Goal: Find specific page/section: Locate a particular part of the current website

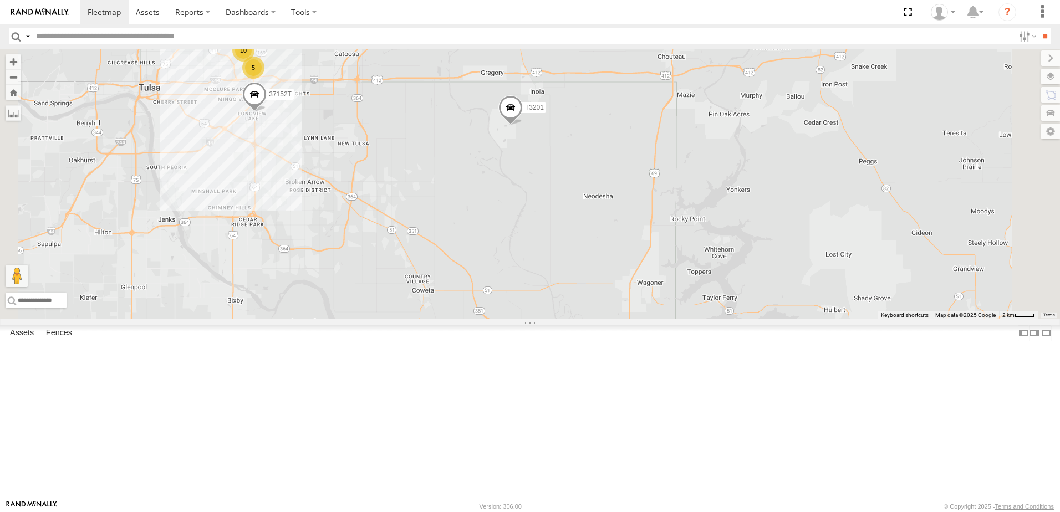
drag, startPoint x: 505, startPoint y: 208, endPoint x: 560, endPoint y: 264, distance: 78.8
click at [560, 264] on div "T3214 40045T T1806 37148T 37131T 5381-Sold 7774T 37139T 5306 57469T 40088T 3712…" at bounding box center [530, 184] width 1060 height 271
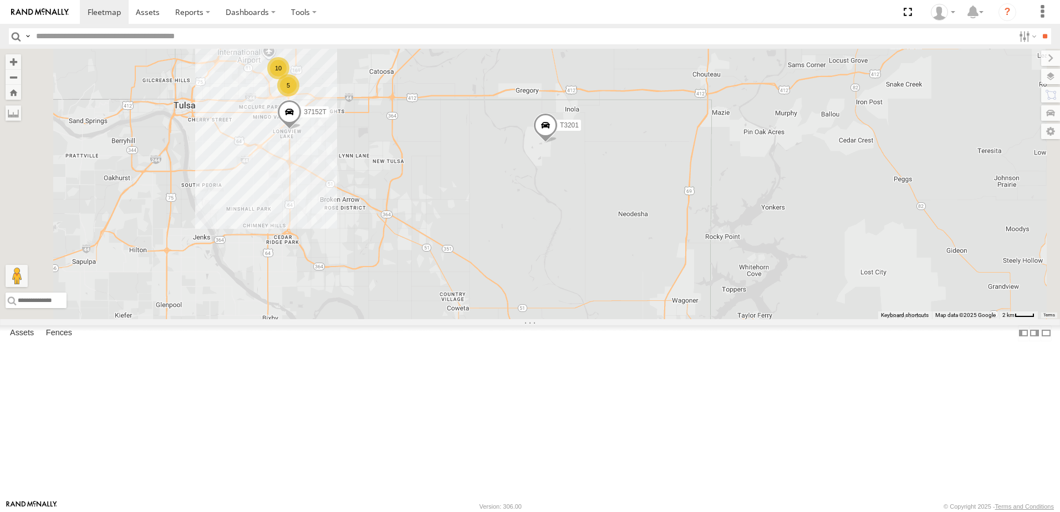
drag, startPoint x: 447, startPoint y: 232, endPoint x: 586, endPoint y: 277, distance: 145.7
click at [480, 247] on div "T3214 40045T T1806 37148T 37131T 5381-Sold 7774T 37139T 5306 57469T 40088T 3712…" at bounding box center [530, 184] width 1060 height 271
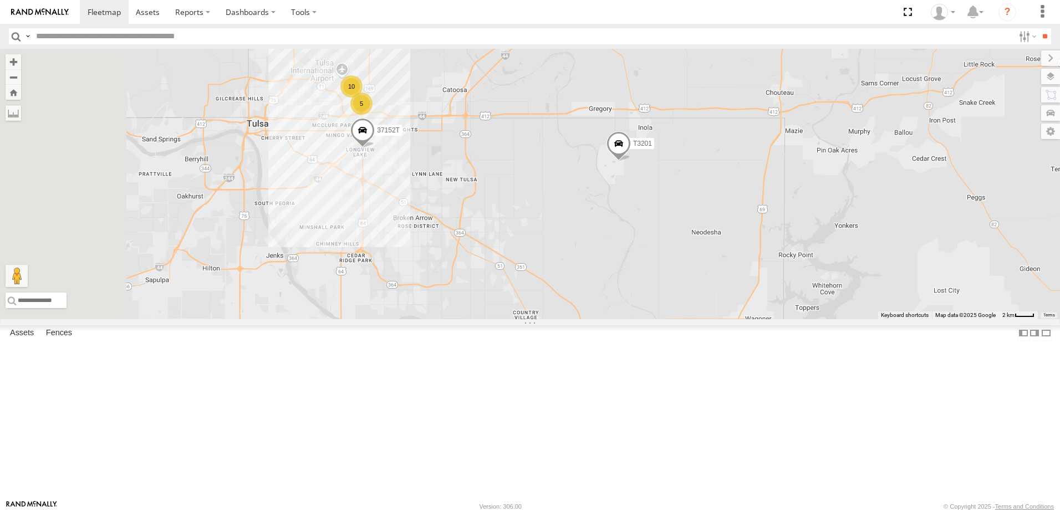
drag, startPoint x: 460, startPoint y: 228, endPoint x: 548, endPoint y: 248, distance: 91.1
click at [548, 248] on div "T3214 40045T T1806 37148T 37131T 5381-Sold 7774T 37139T 5306 57469T 40088T 3712…" at bounding box center [530, 184] width 1060 height 271
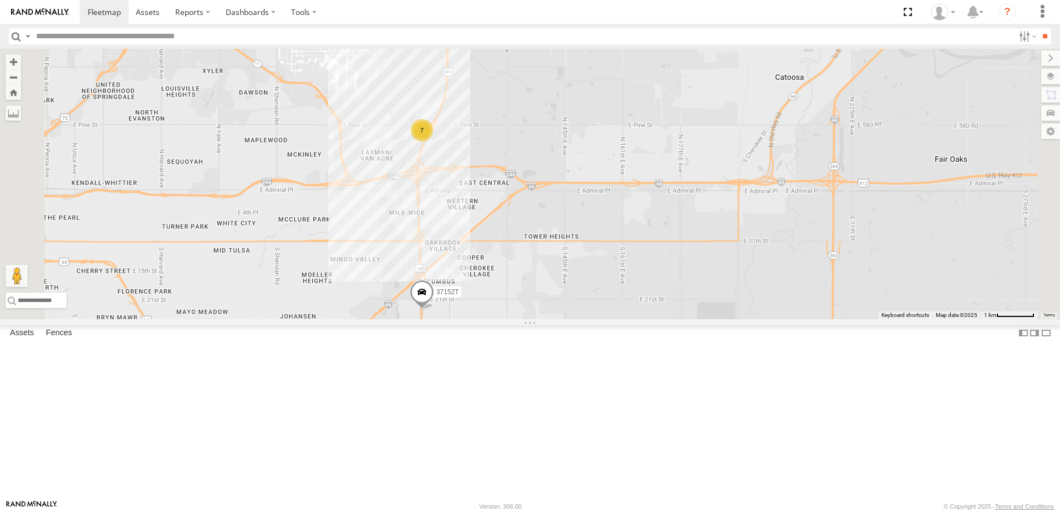
drag, startPoint x: 565, startPoint y: 261, endPoint x: 570, endPoint y: 288, distance: 27.0
click at [570, 288] on div "T3214 40045T T1806 37148T 37131T 5381-Sold 7774T 37139T 5306 57469T 40088T 3712…" at bounding box center [530, 184] width 1060 height 271
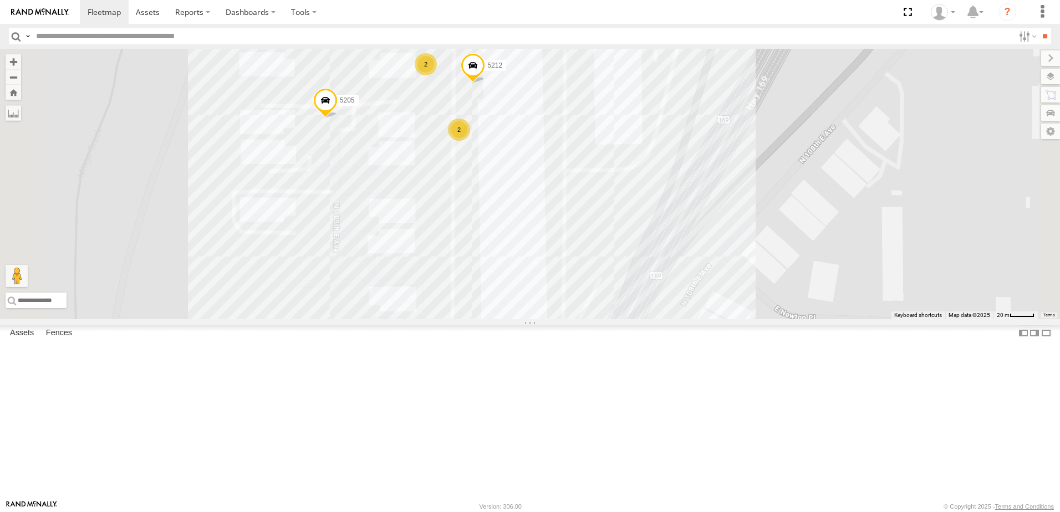
drag, startPoint x: 495, startPoint y: 283, endPoint x: 491, endPoint y: 318, distance: 34.5
click at [491, 318] on div "T3214 40045T T1806 37148T 37131T 5381-Sold 7774T 37139T 5306 57469T 40088T 3712…" at bounding box center [530, 184] width 1060 height 271
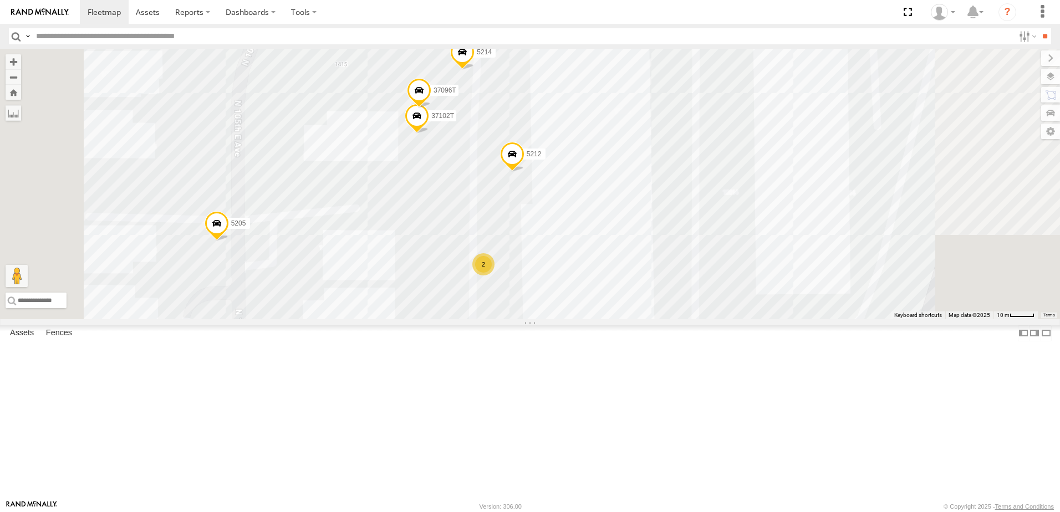
drag, startPoint x: 575, startPoint y: 252, endPoint x: 552, endPoint y: 341, distance: 92.1
click at [552, 319] on div "T3214 40045T T1806 37148T 37131T 5381-Sold 7774T 37139T 5306 57469T 40088T 3712…" at bounding box center [530, 184] width 1060 height 271
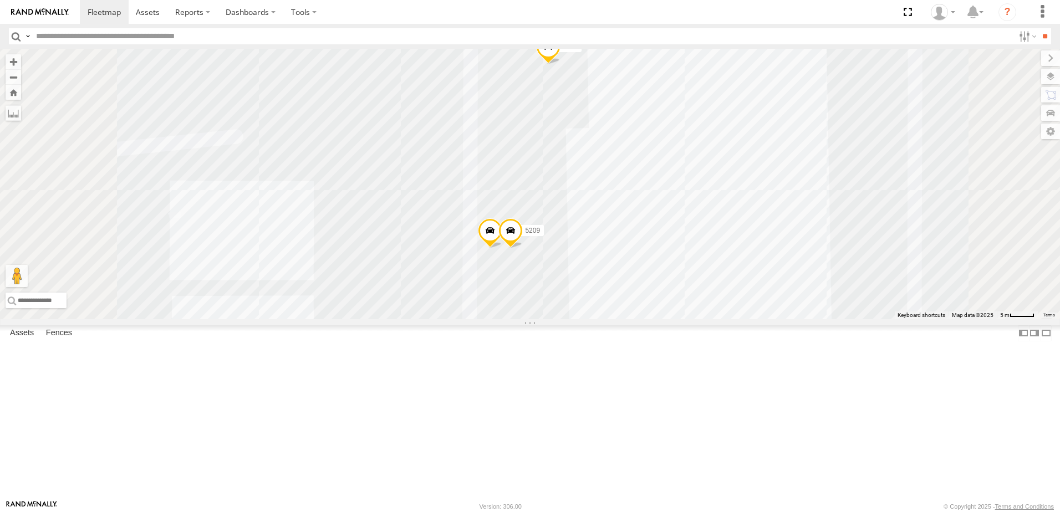
click at [502, 249] on span at bounding box center [490, 234] width 24 height 30
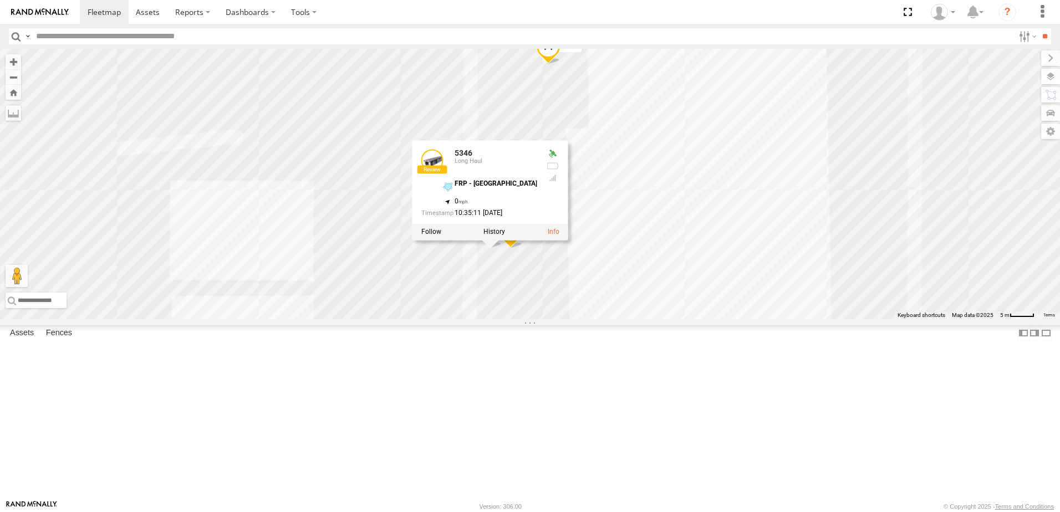
click at [0, 0] on span at bounding box center [0, 0] width 0 height 0
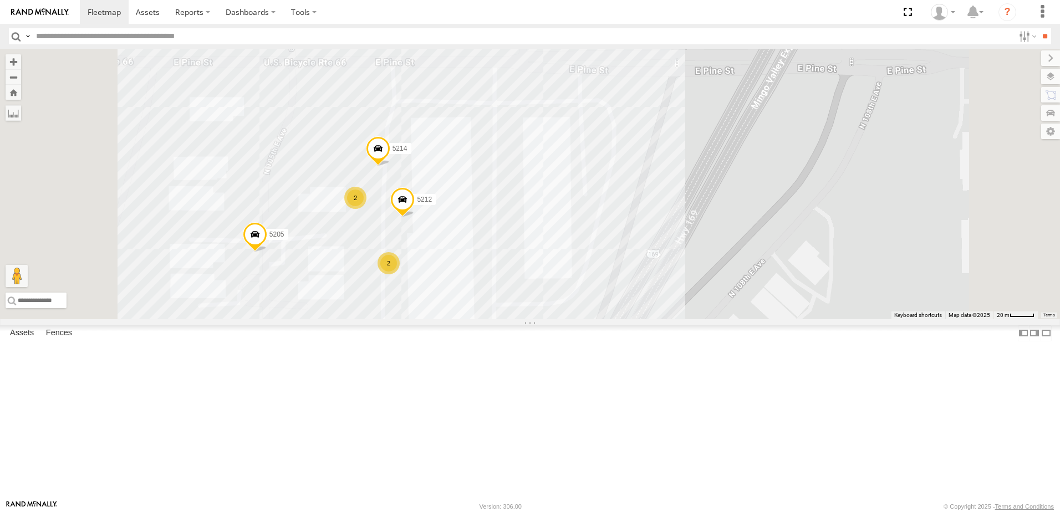
click at [821, 225] on div "T3214 40045T T1806 37148T 37131T 5381-Sold 7774T 37139T 5306 57469T 40088T 3712…" at bounding box center [530, 184] width 1060 height 271
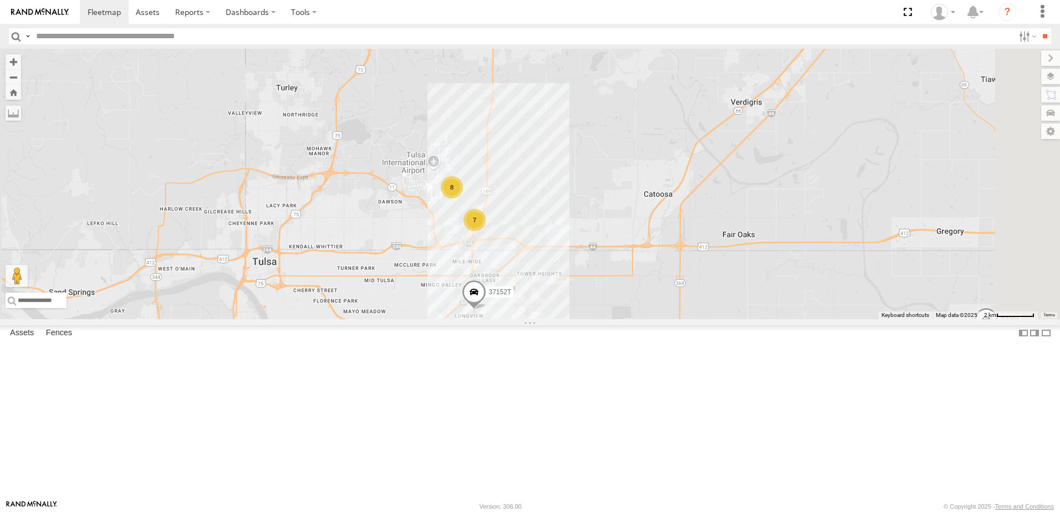
drag, startPoint x: 792, startPoint y: 319, endPoint x: 813, endPoint y: 297, distance: 30.6
click at [810, 302] on div "T3214 40045T T1806 37148T 37131T 5381-Sold 7774T 37139T 5306 57469T 40088T 3712…" at bounding box center [530, 184] width 1060 height 271
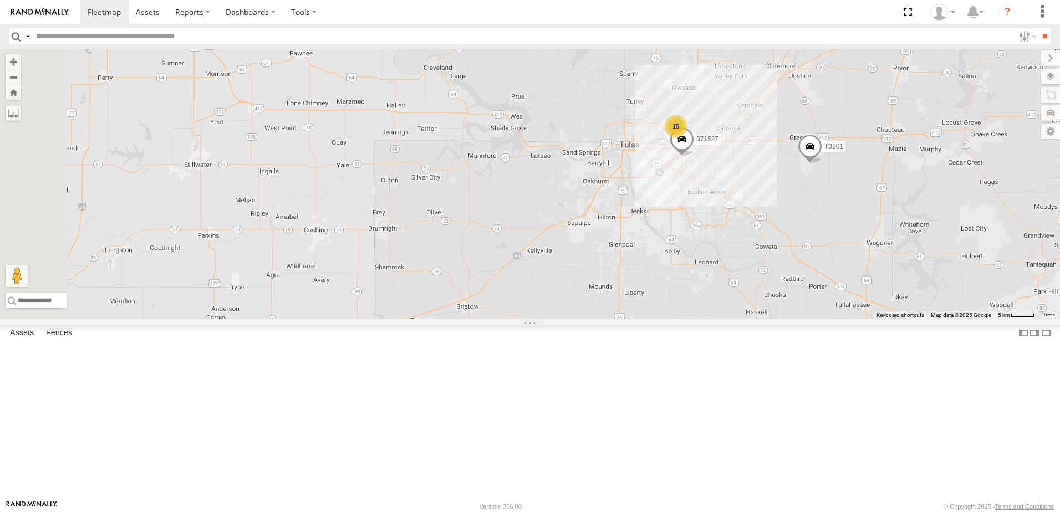
drag, startPoint x: 559, startPoint y: 347, endPoint x: 583, endPoint y: 298, distance: 55.1
click at [583, 298] on div "T3214 40045T T1806 37148T 37131T 5381-Sold 7774T 37139T 5306 57469T 40088T 3712…" at bounding box center [530, 184] width 1060 height 271
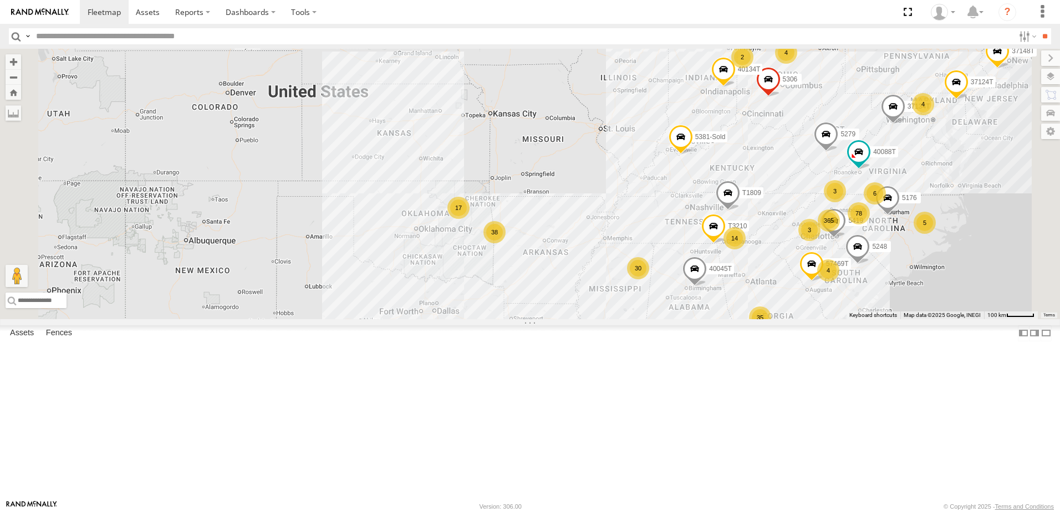
drag, startPoint x: 485, startPoint y: 326, endPoint x: 529, endPoint y: 317, distance: 44.0
click at [522, 318] on div "T3214 40045T T1806 37148T 37131T 5381-Sold 7774T 37139T 5306 57469T 40088T 3712…" at bounding box center [530, 184] width 1060 height 271
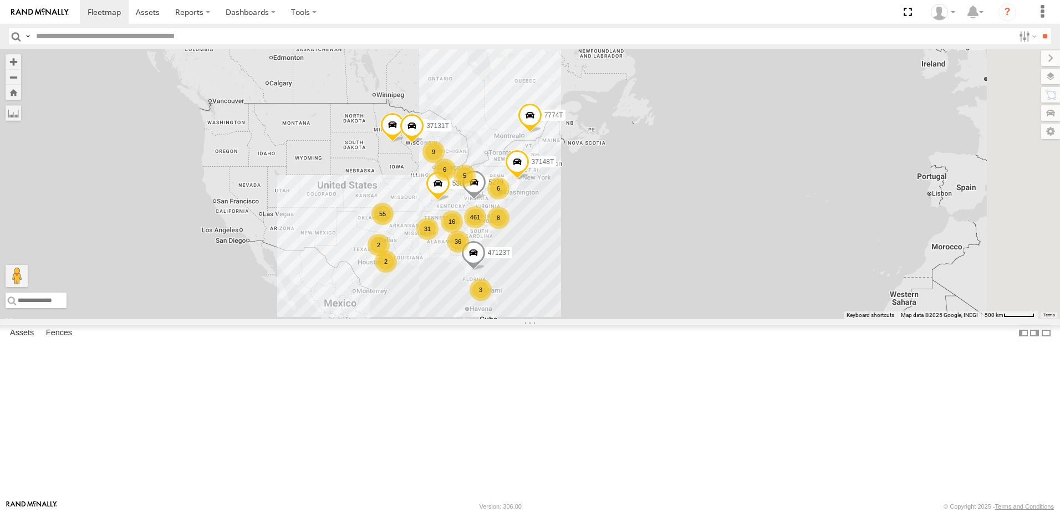
drag, startPoint x: 487, startPoint y: 314, endPoint x: 444, endPoint y: 309, distance: 44.0
click at [444, 309] on div "T1806 37148T 37131T 5381-Sold 7774T 5279 47123T 461 55 36 31 2 9 8 3 16 6 6 5 2" at bounding box center [530, 184] width 1060 height 271
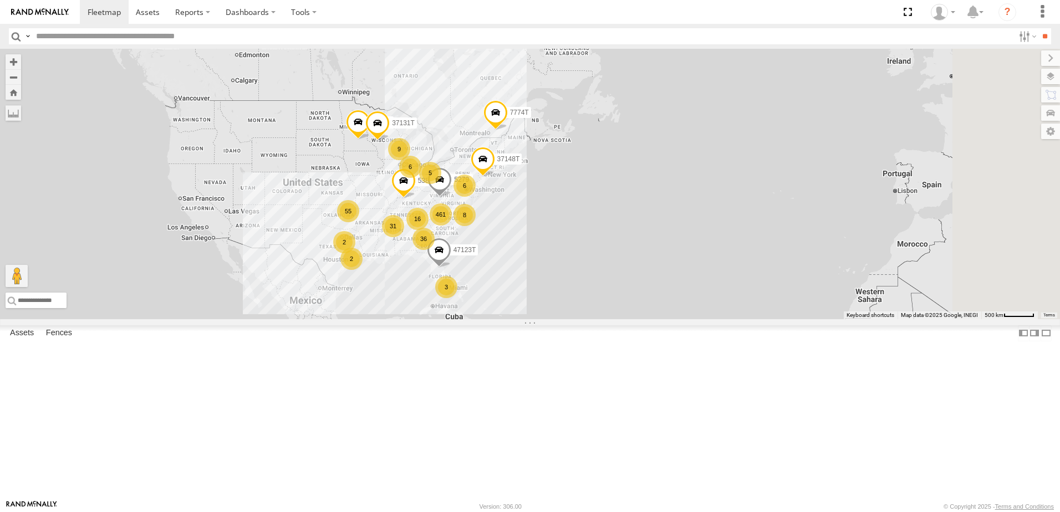
drag, startPoint x: 717, startPoint y: 348, endPoint x: 709, endPoint y: 348, distance: 7.8
click at [709, 319] on div "T1806 37148T 37131T 5381-Sold 7774T 5279 47123T 461 55 36 31 2 9 8 3 16 6 6 5 2" at bounding box center [530, 184] width 1060 height 271
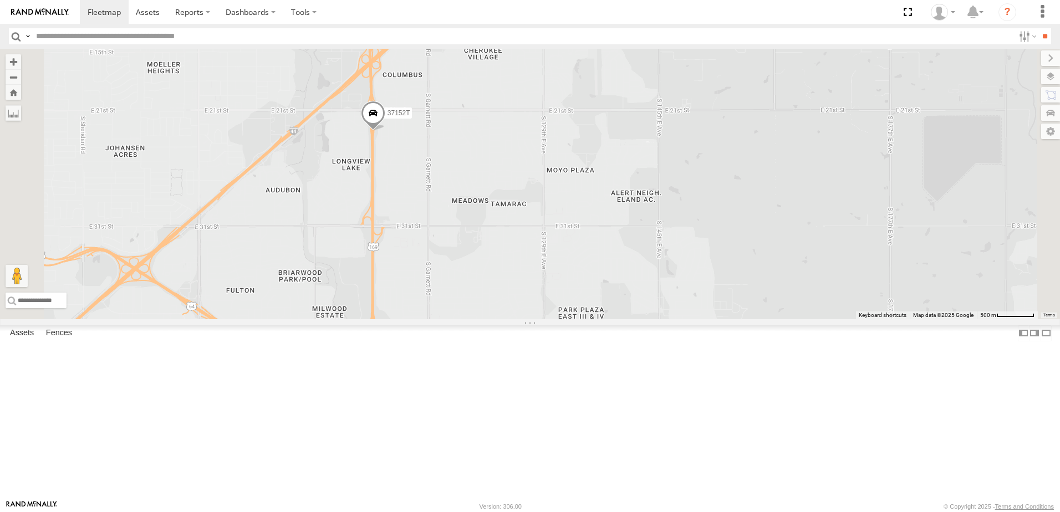
drag, startPoint x: 478, startPoint y: 225, endPoint x: 530, endPoint y: 395, distance: 177.9
click at [527, 319] on div "T1806 37148T 37131T 47123T 5381-Sold 7774T 37087T 57469T 40045T 40088T 37124T T…" at bounding box center [530, 184] width 1060 height 271
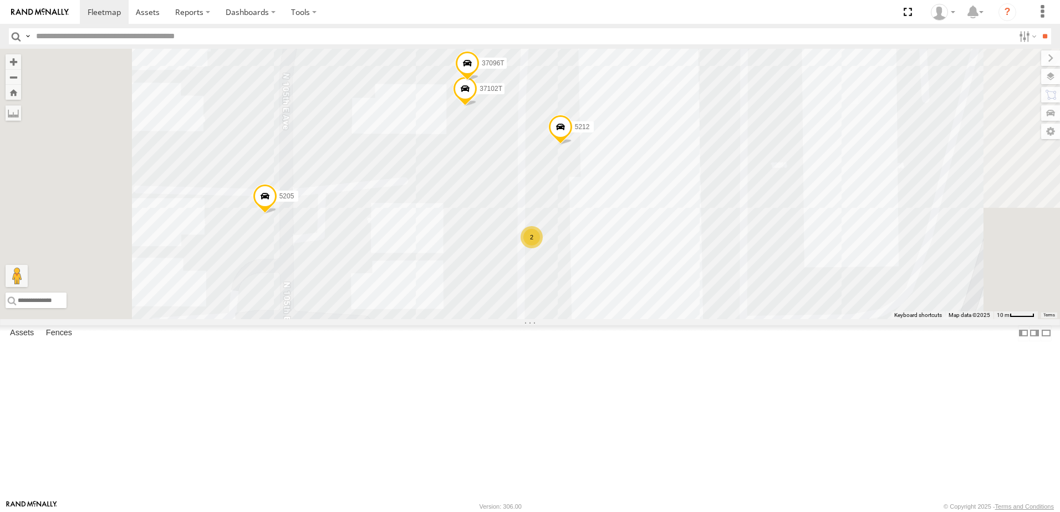
drag, startPoint x: 601, startPoint y: 159, endPoint x: 603, endPoint y: 250, distance: 91.0
click at [603, 250] on div "T1806 37148T 37131T 47123T 5381-Sold 7774T 37087T 57469T 40045T 40088T 37124T T…" at bounding box center [530, 184] width 1060 height 271
